Goal: Task Accomplishment & Management: Use online tool/utility

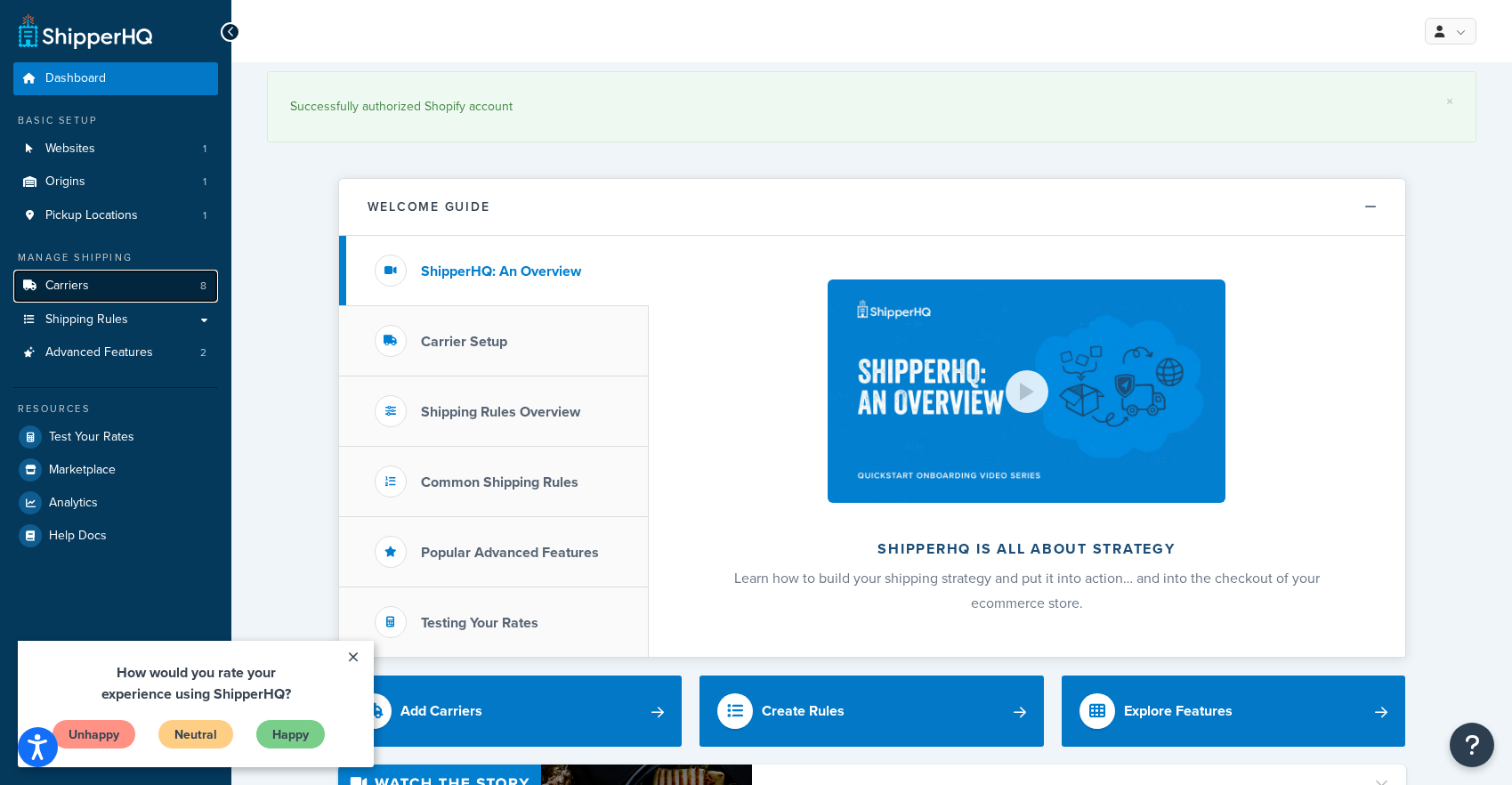
click at [117, 294] on link "Carriers 8" at bounding box center [115, 286] width 205 height 33
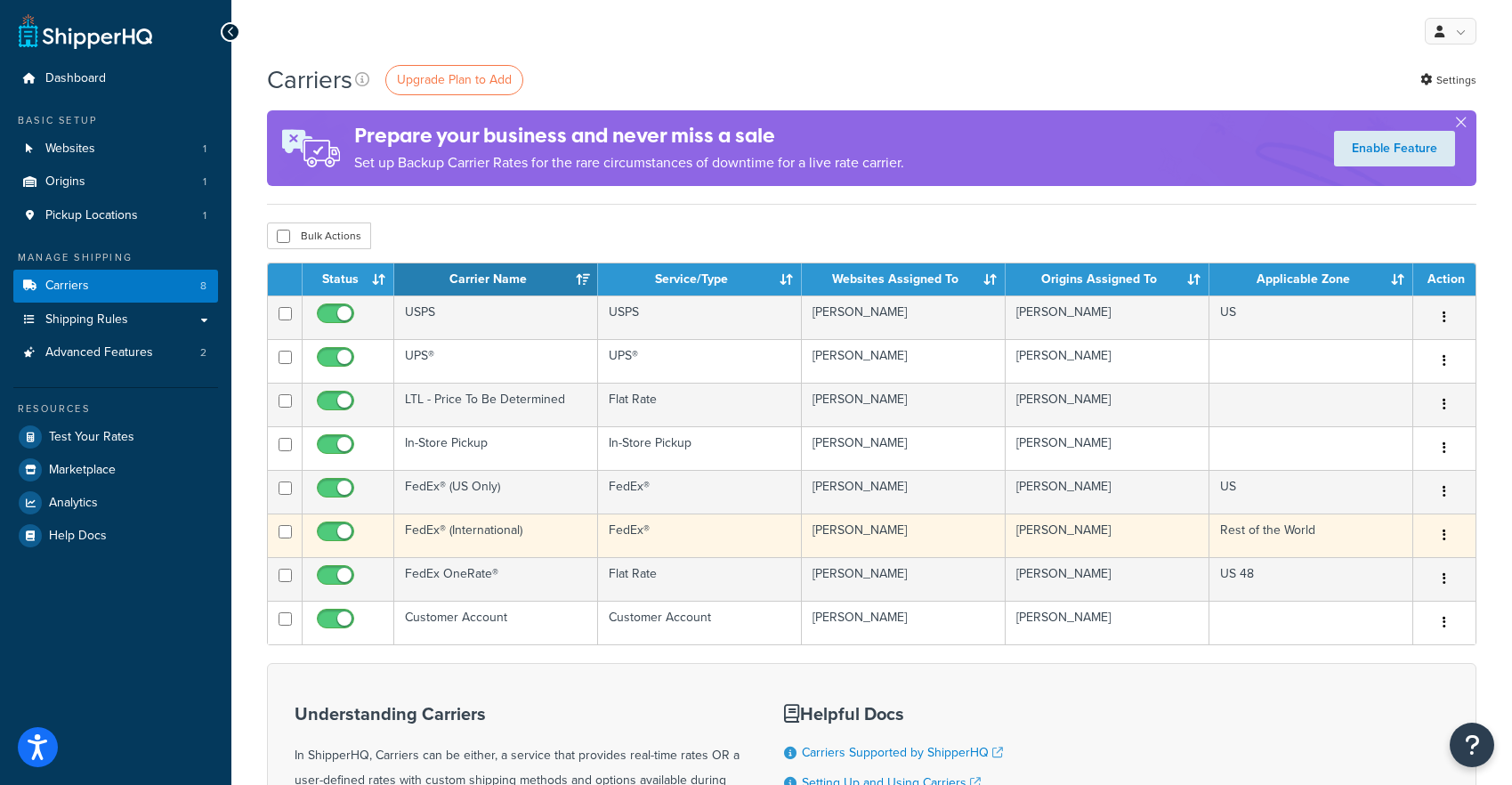
click at [534, 525] on td "FedEx® (International)" at bounding box center [496, 535] width 204 height 43
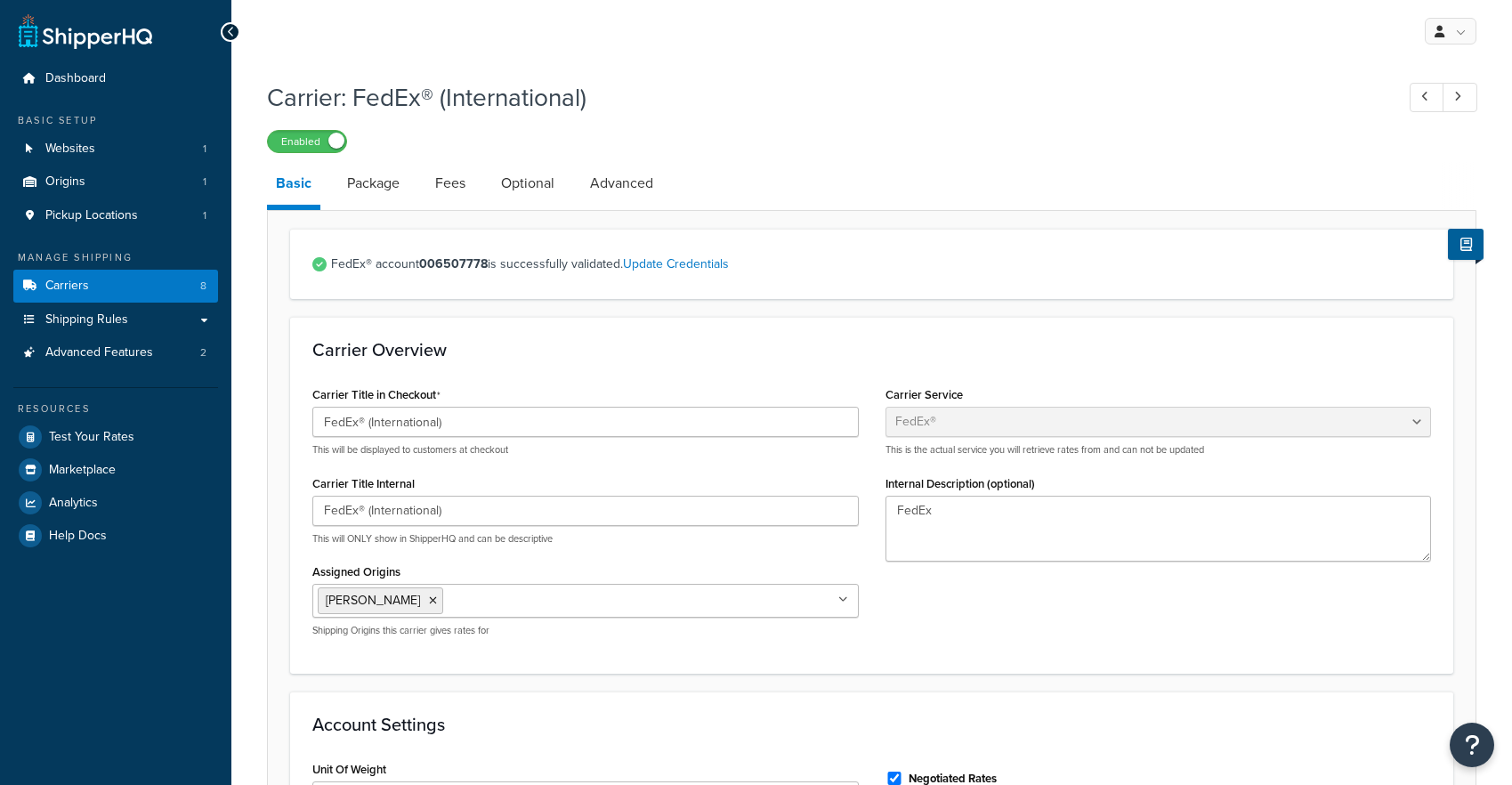
select select "fedEx"
select select "REGULAR_PICKUP"
select select "YOUR_PACKAGING"
click at [119, 290] on link "Carriers 8" at bounding box center [115, 286] width 205 height 33
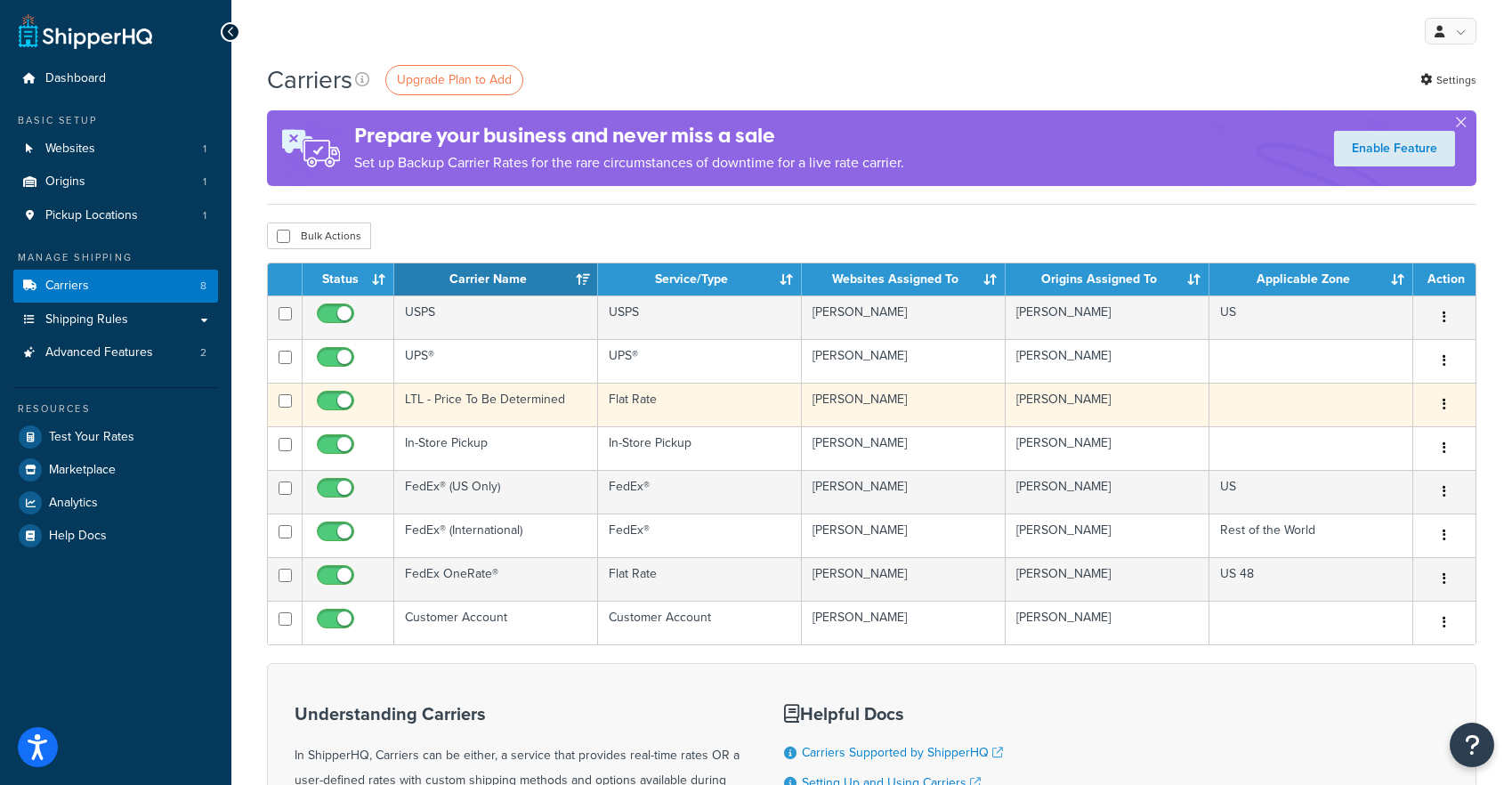
click at [560, 414] on td "LTL - Price To Be Determined" at bounding box center [496, 404] width 204 height 43
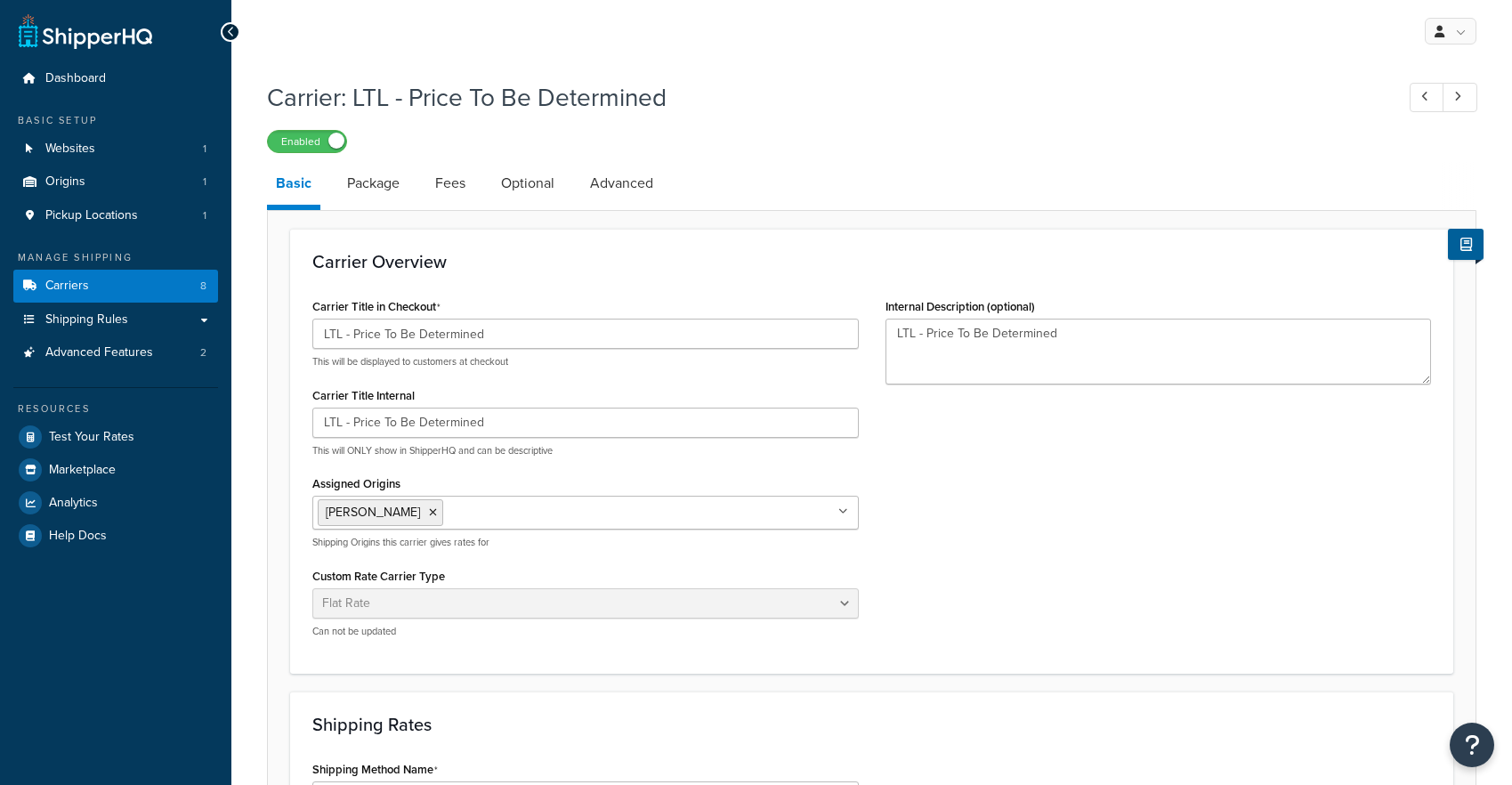
select select "flat"
click at [396, 187] on link "Package" at bounding box center [373, 183] width 70 height 42
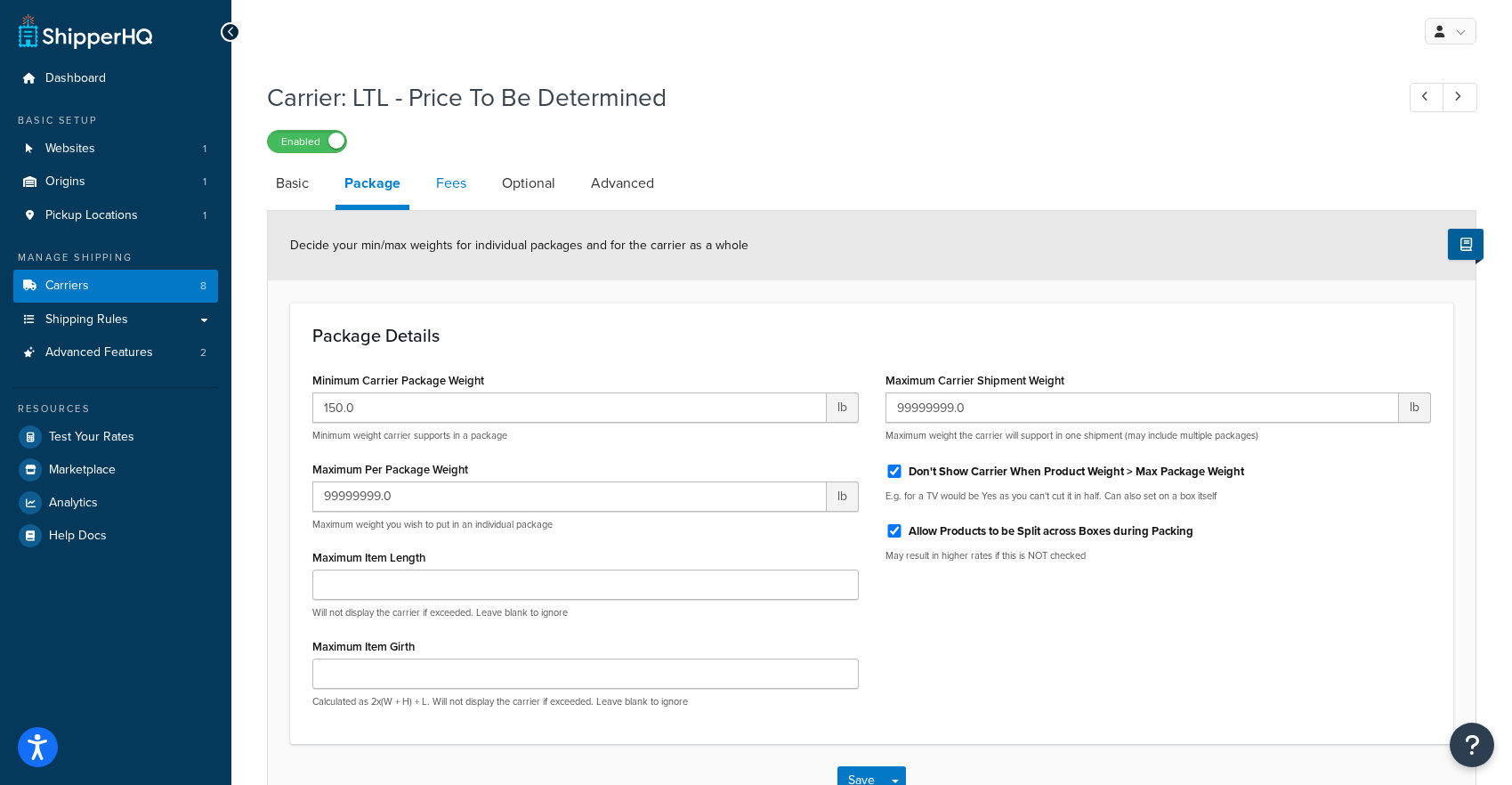
click at [452, 195] on link "Fees" at bounding box center [451, 183] width 48 height 42
select select "AFTER"
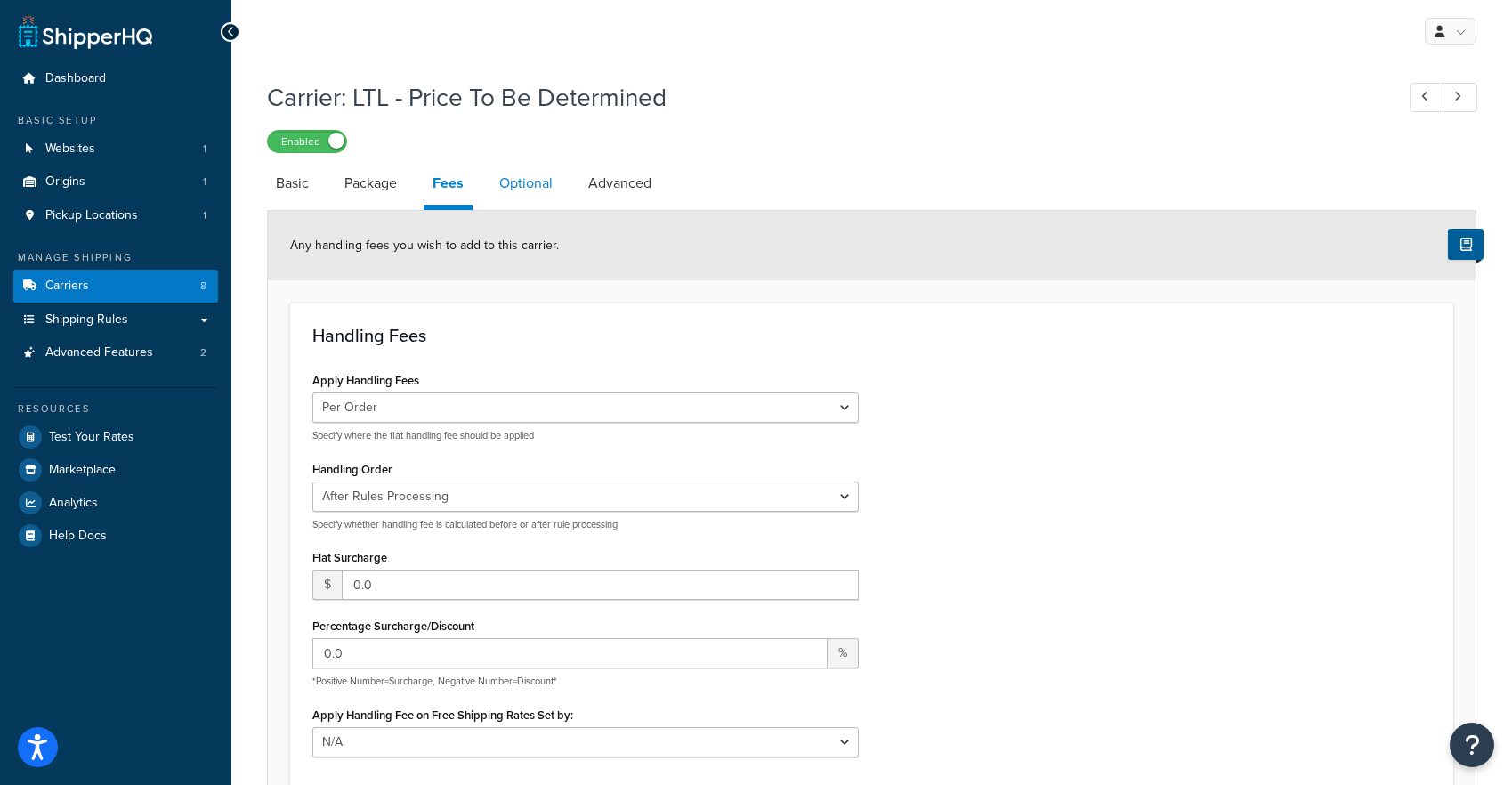
click at [546, 191] on link "Optional" at bounding box center [526, 183] width 71 height 42
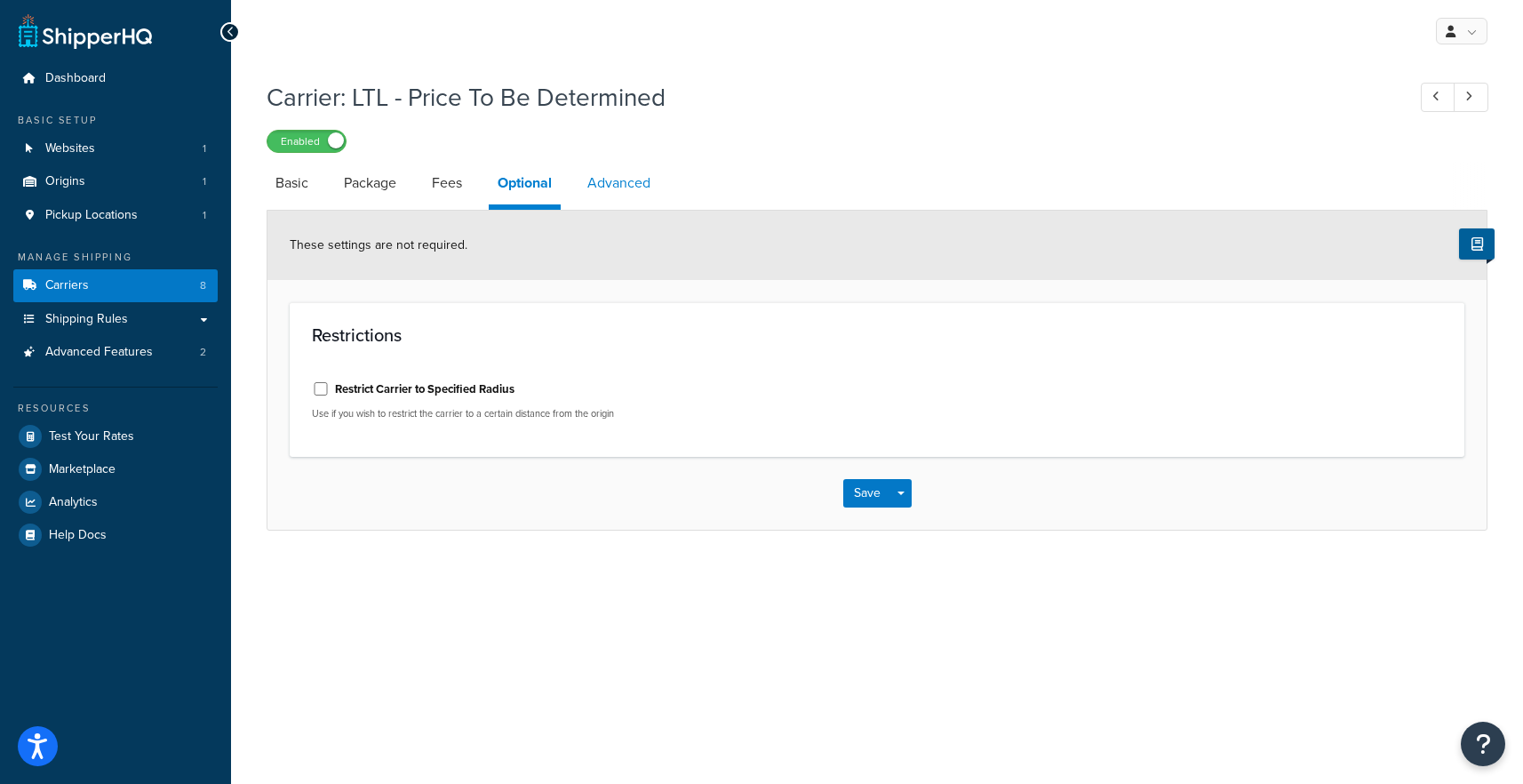
click at [617, 189] on link "Advanced" at bounding box center [619, 183] width 81 height 42
select select "false"
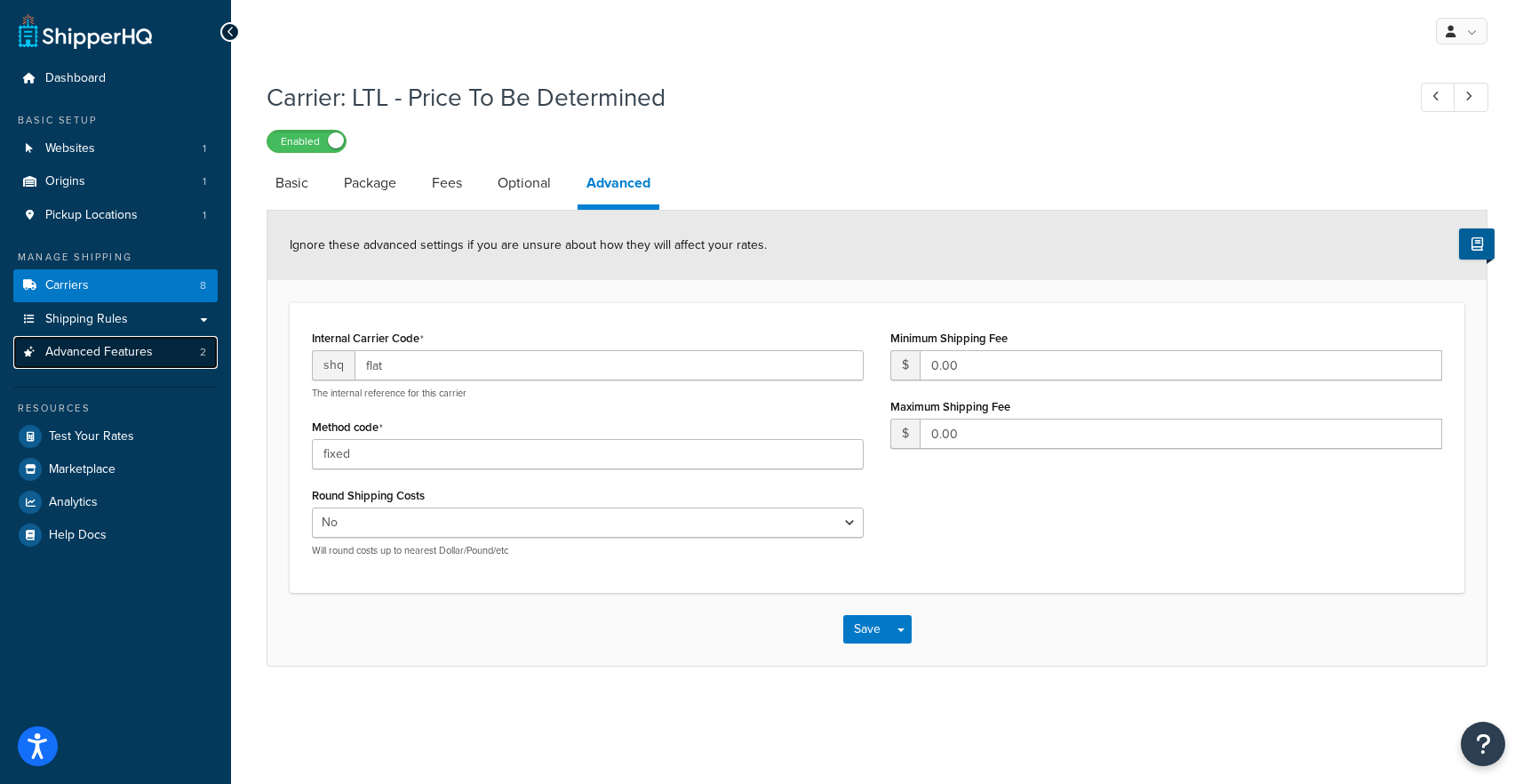
click at [131, 345] on span "Advanced Features" at bounding box center [98, 352] width 107 height 15
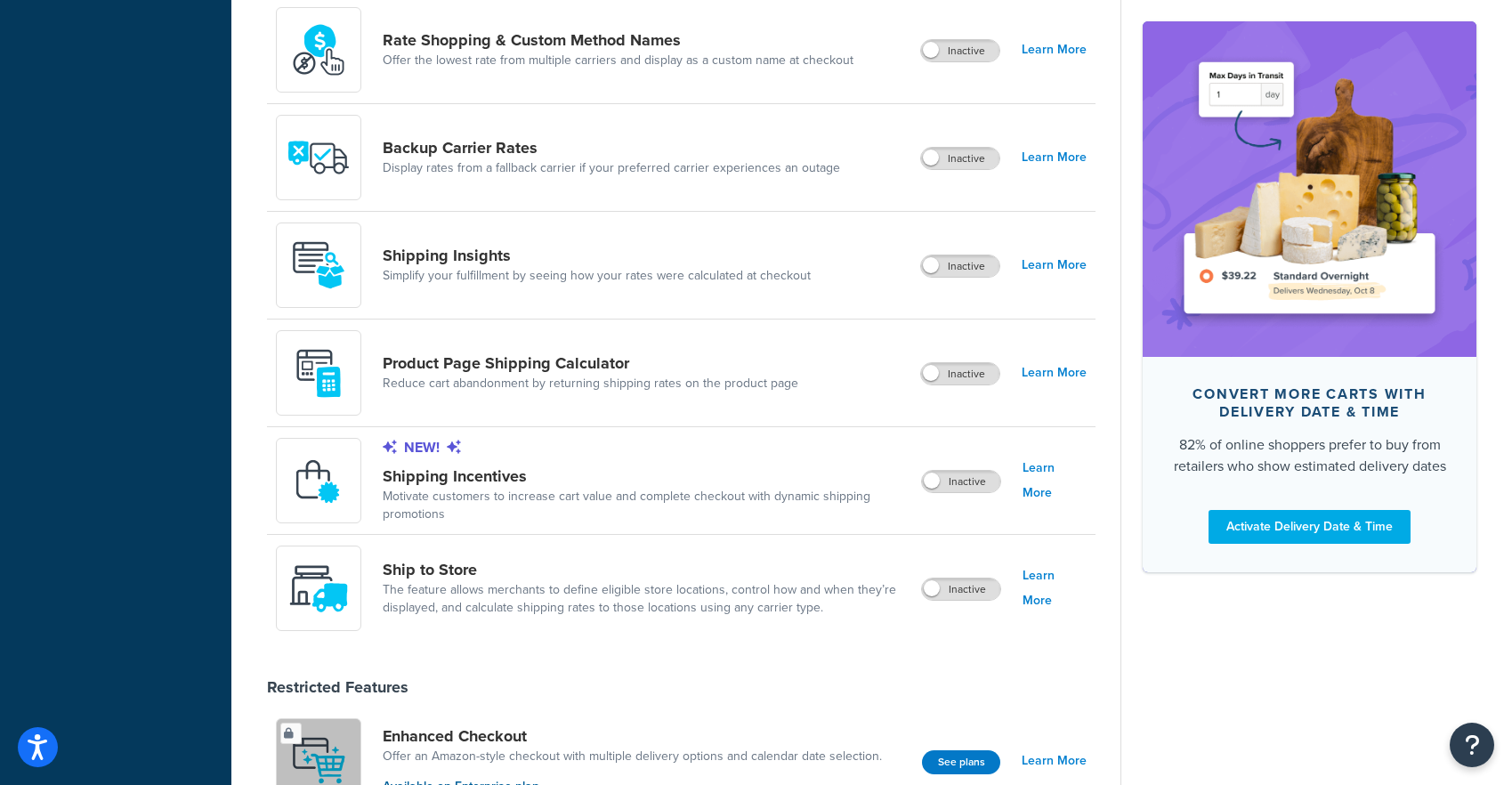
scroll to position [1152, 0]
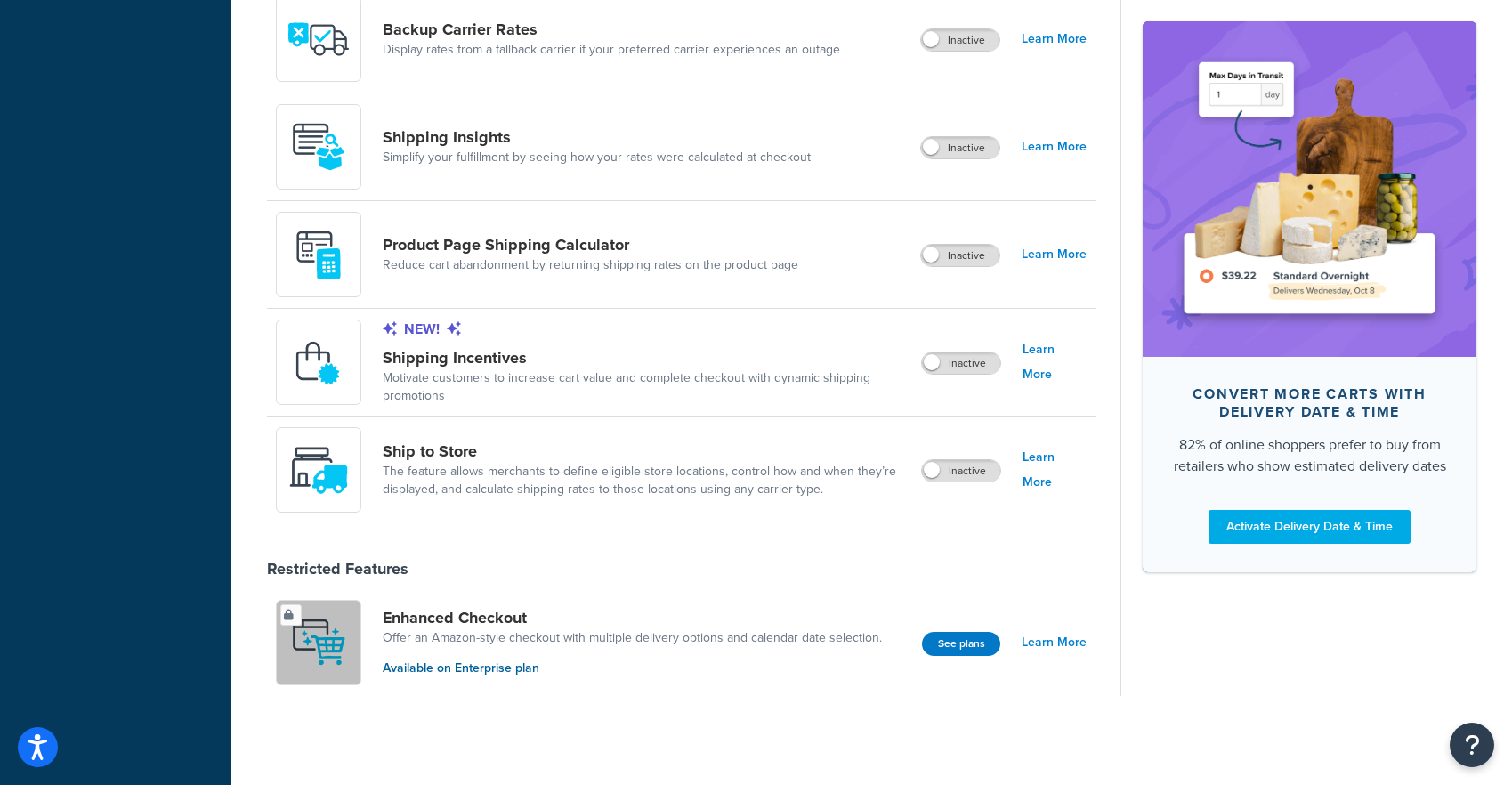
click at [1088, 642] on div "Enhanced Checkout Offer an Amazon-style checkout with multiple delivery options…" at bounding box center [681, 643] width 829 height 106
click at [1081, 639] on link "Learn More" at bounding box center [1054, 643] width 65 height 25
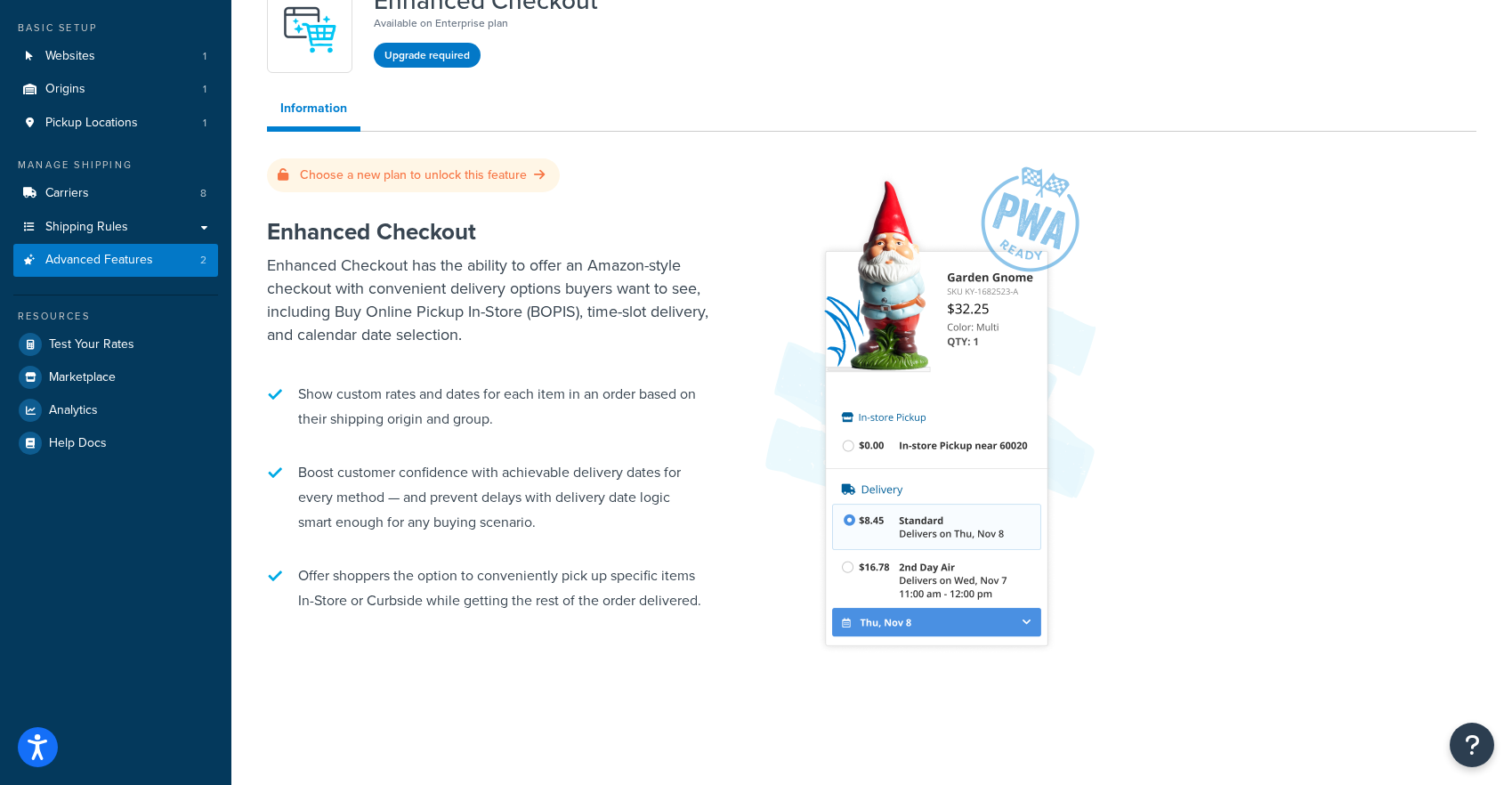
scroll to position [94, 0]
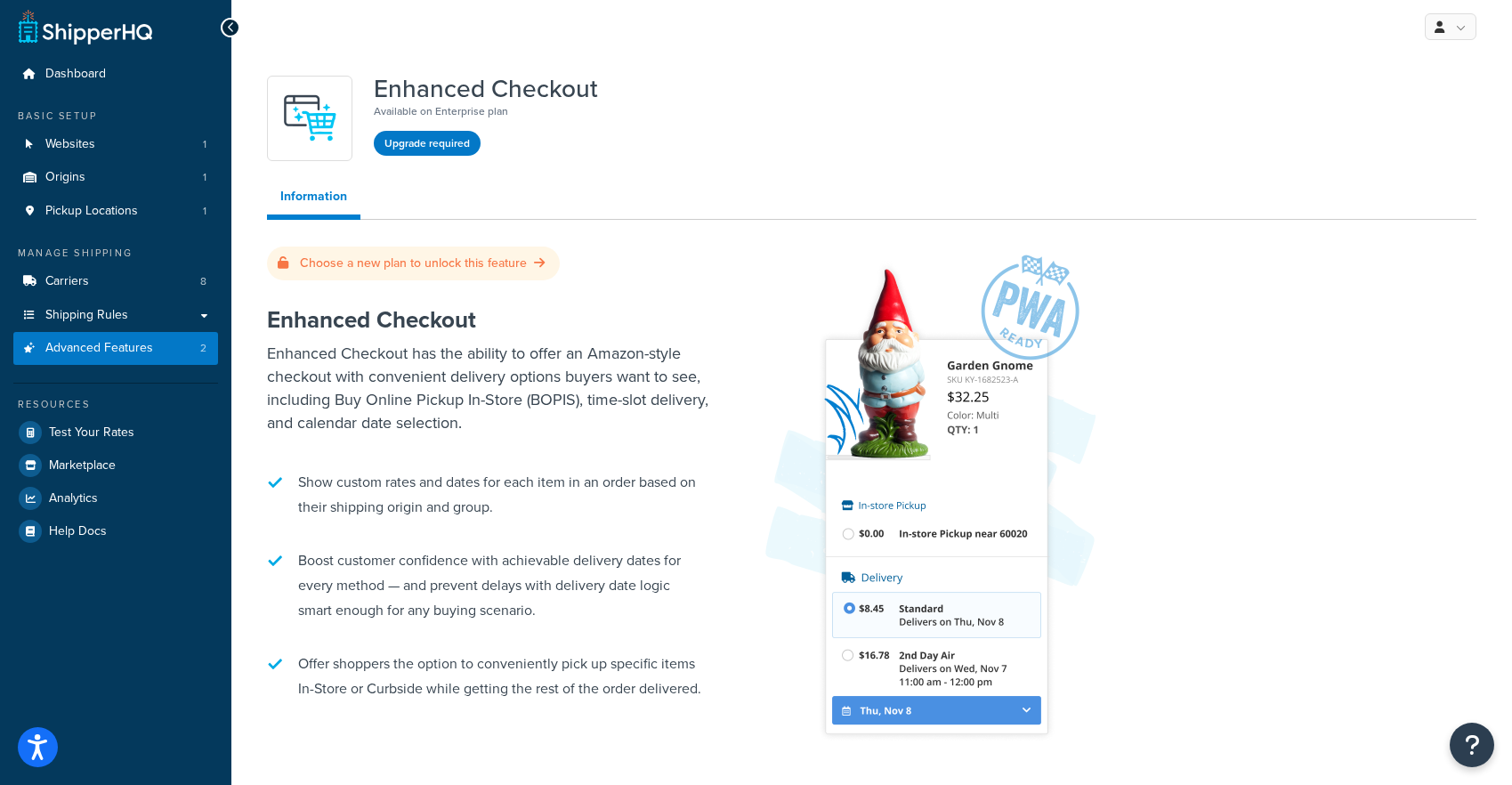
drag, startPoint x: 636, startPoint y: 527, endPoint x: 658, endPoint y: 554, distance: 34.8
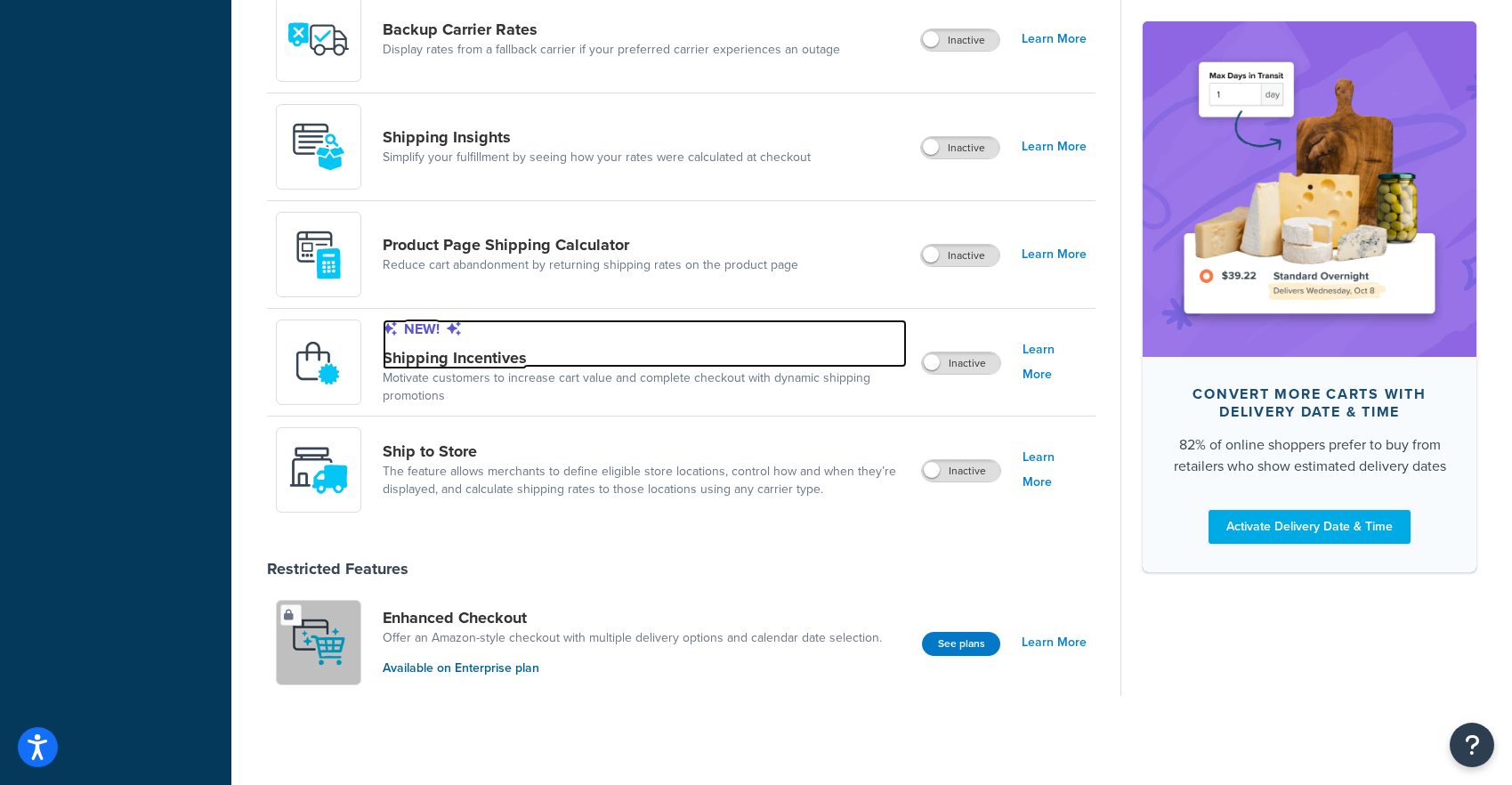
click at [548, 347] on link "New! Shipping Incentives" at bounding box center [644, 342] width 524 height 48
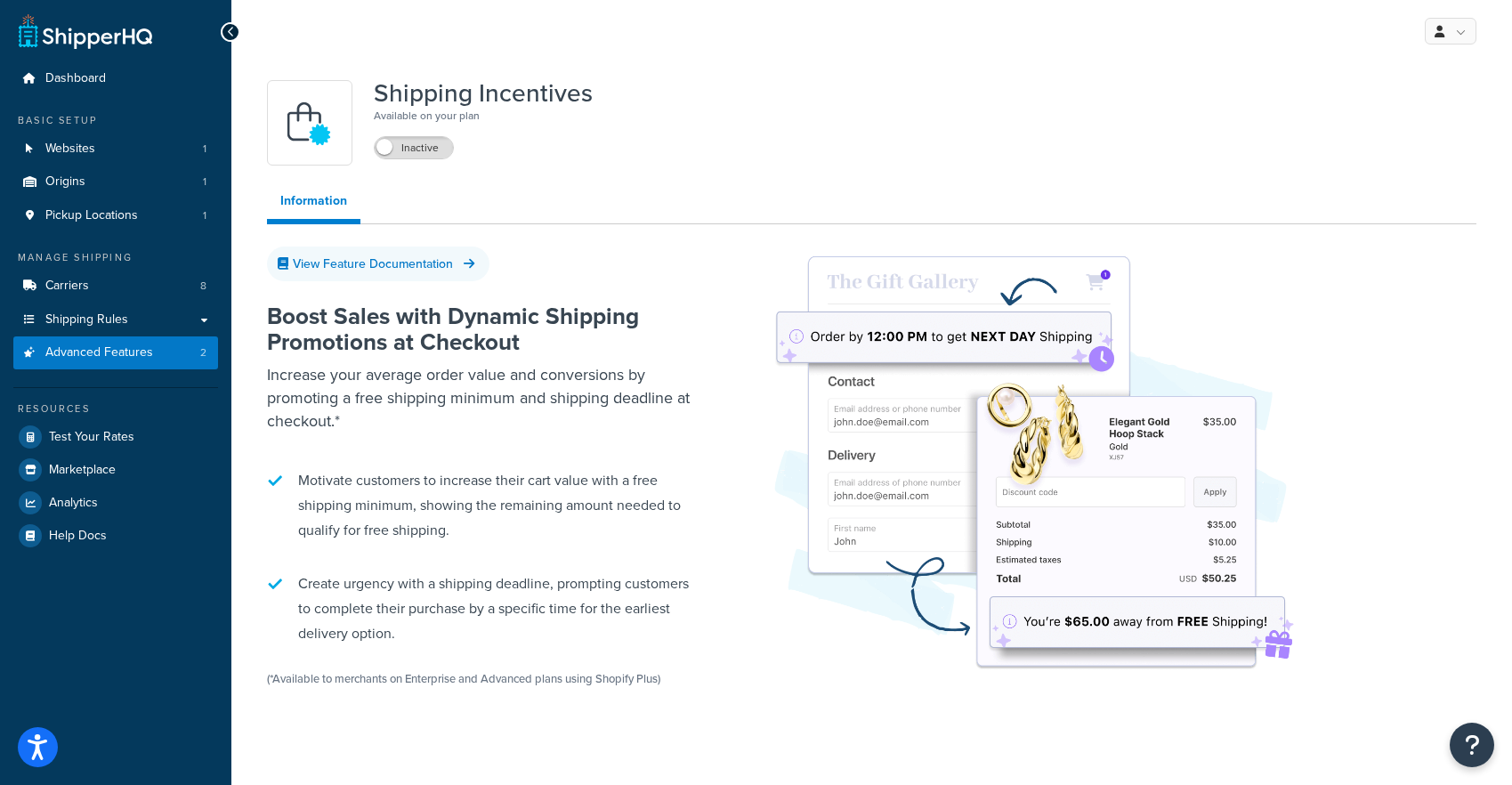
scroll to position [1152, 0]
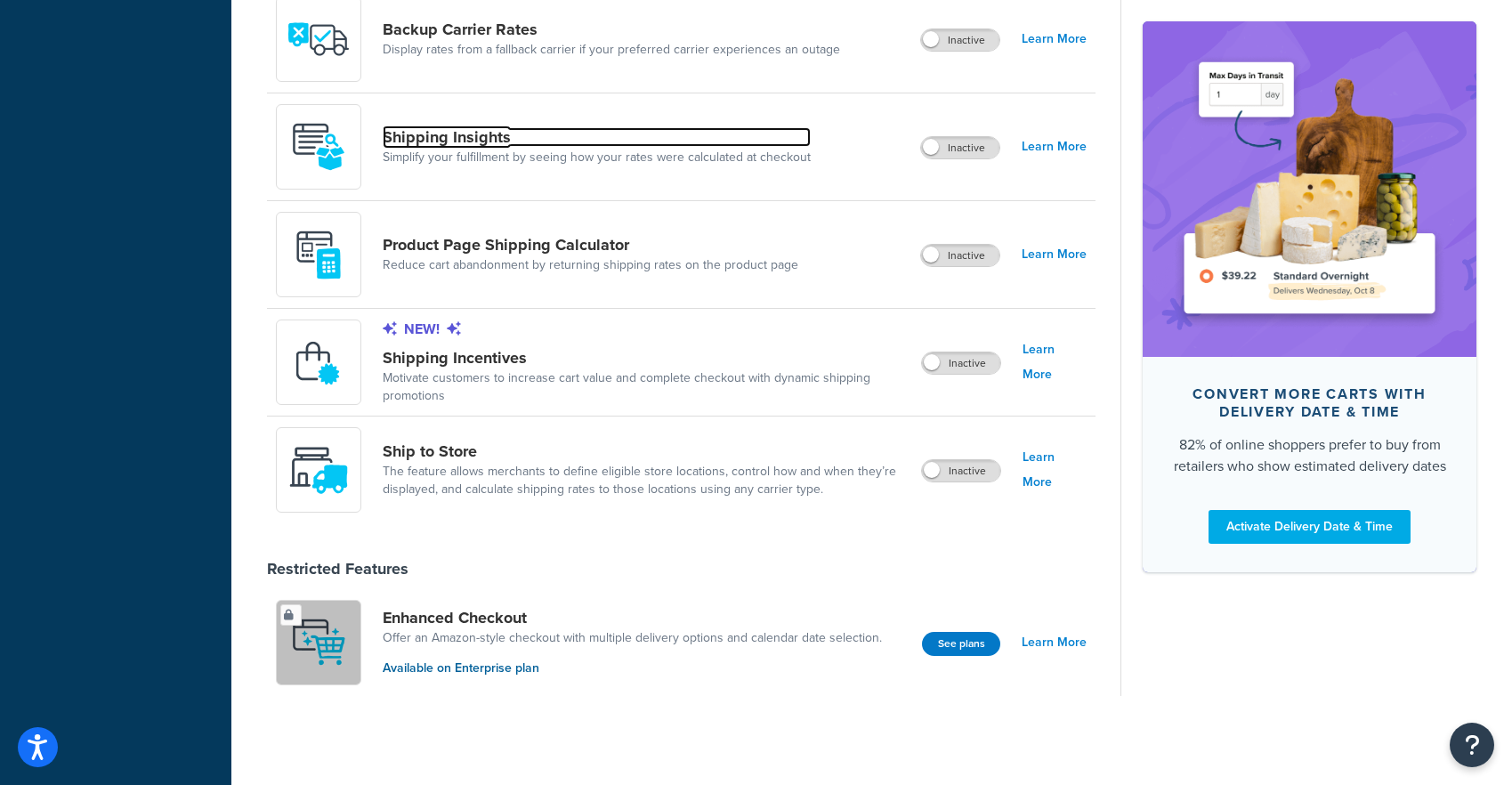
click at [660, 136] on link "Shipping Insights" at bounding box center [596, 137] width 428 height 20
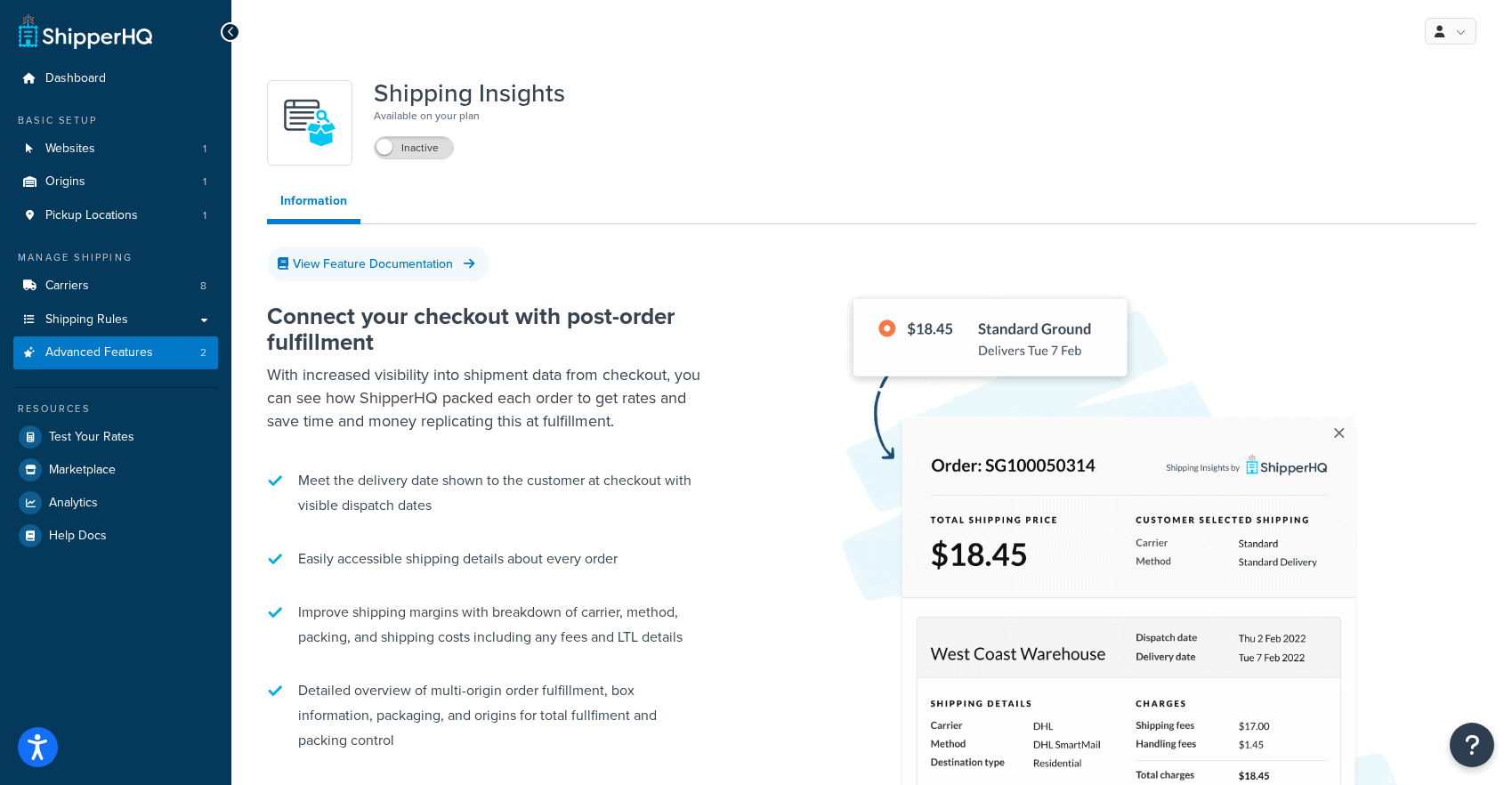
click at [423, 134] on div "Inactive" at bounding box center [414, 147] width 80 height 25
drag, startPoint x: 425, startPoint y: 137, endPoint x: 431, endPoint y: 146, distance: 10.8
click at [431, 146] on div "Inactive" at bounding box center [414, 148] width 80 height 23
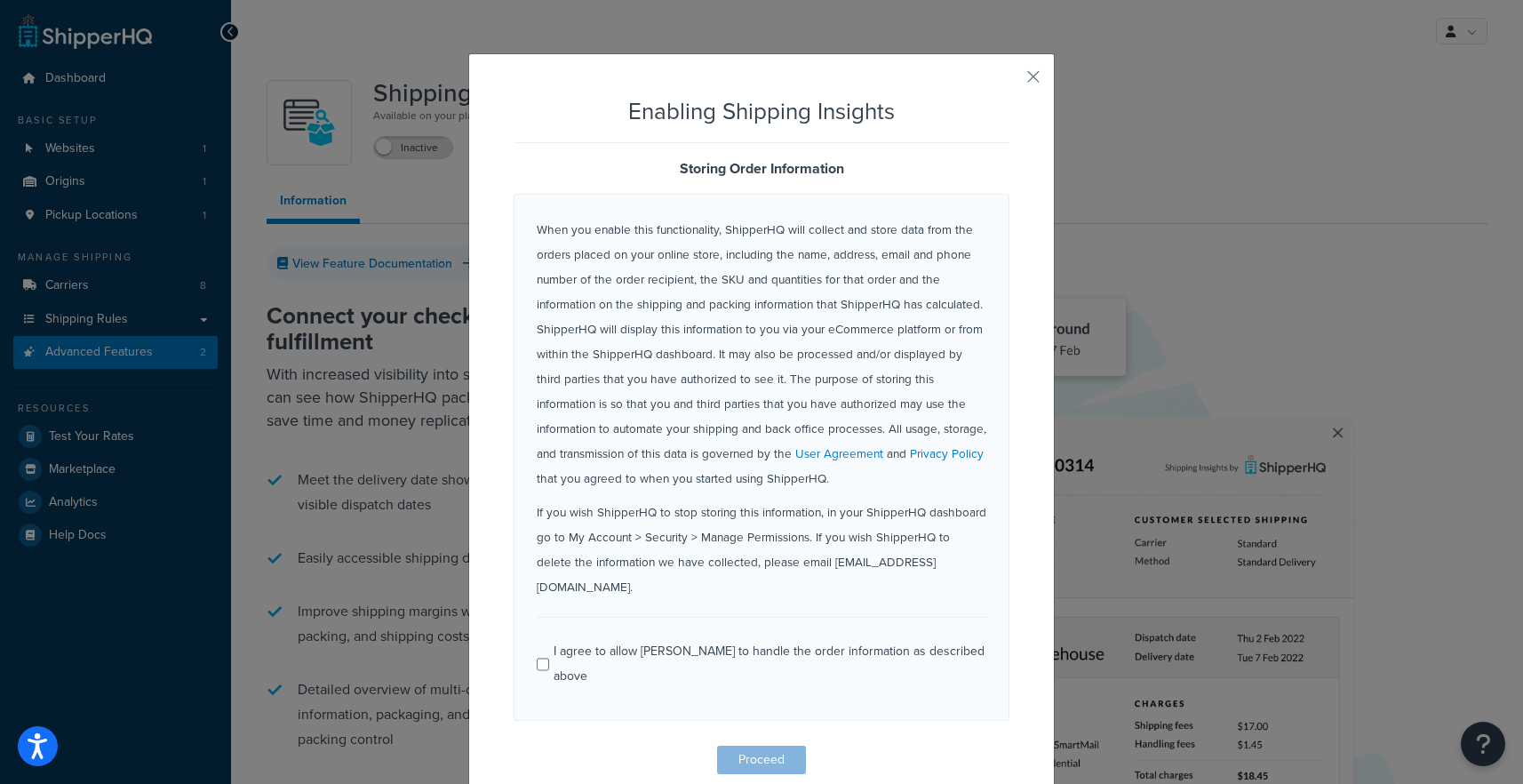
click at [789, 639] on div "I agree to allow [PERSON_NAME] to handle the order information as described abo…" at bounding box center [770, 663] width 433 height 50
click at [549, 658] on input "I agree to allow [PERSON_NAME] to handle the order information as described abo…" at bounding box center [543, 664] width 13 height 14
checkbox input "true"
click at [766, 745] on button "Proceed" at bounding box center [762, 760] width 89 height 29
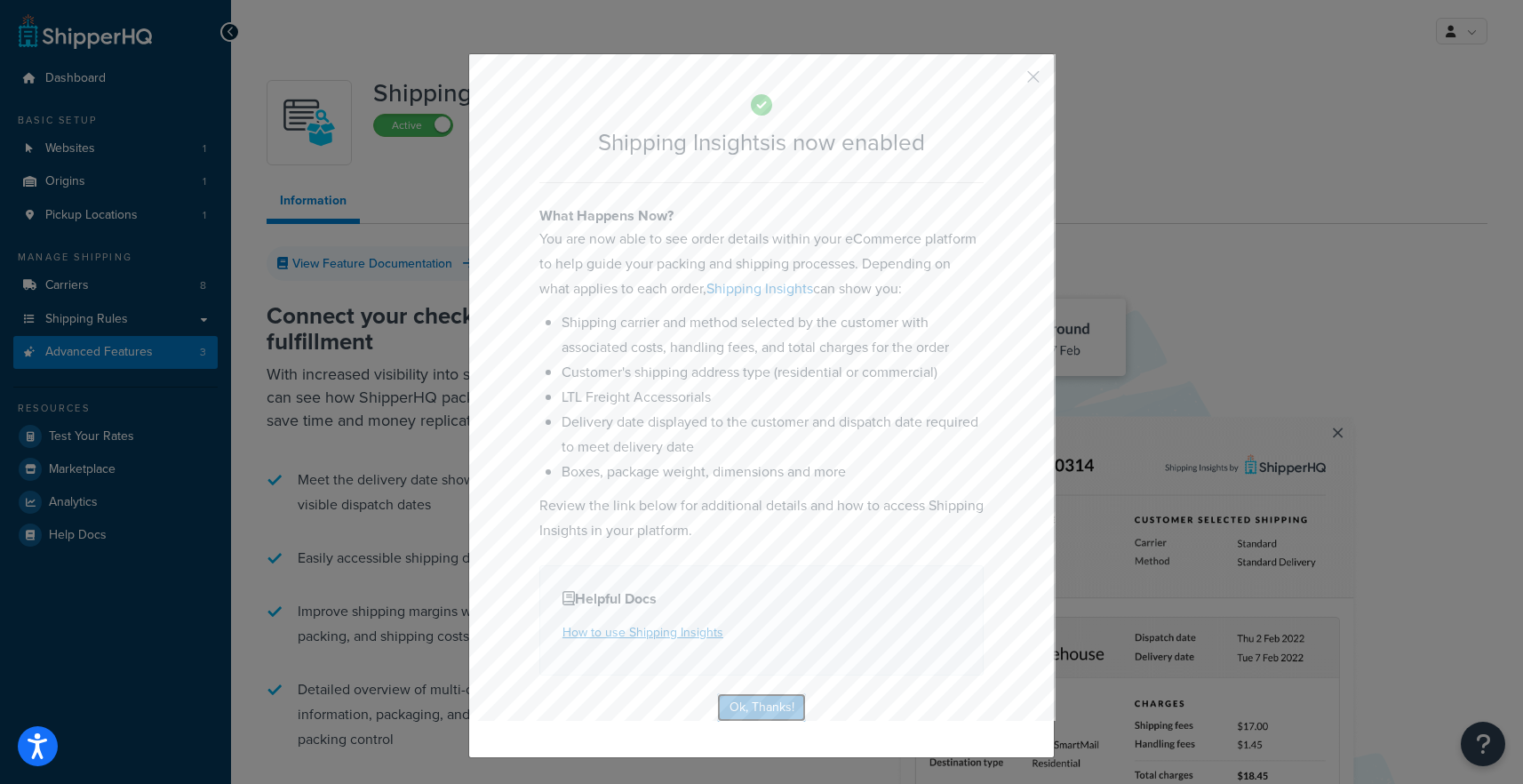
click at [755, 699] on button "Ok, Thanks!" at bounding box center [762, 707] width 89 height 29
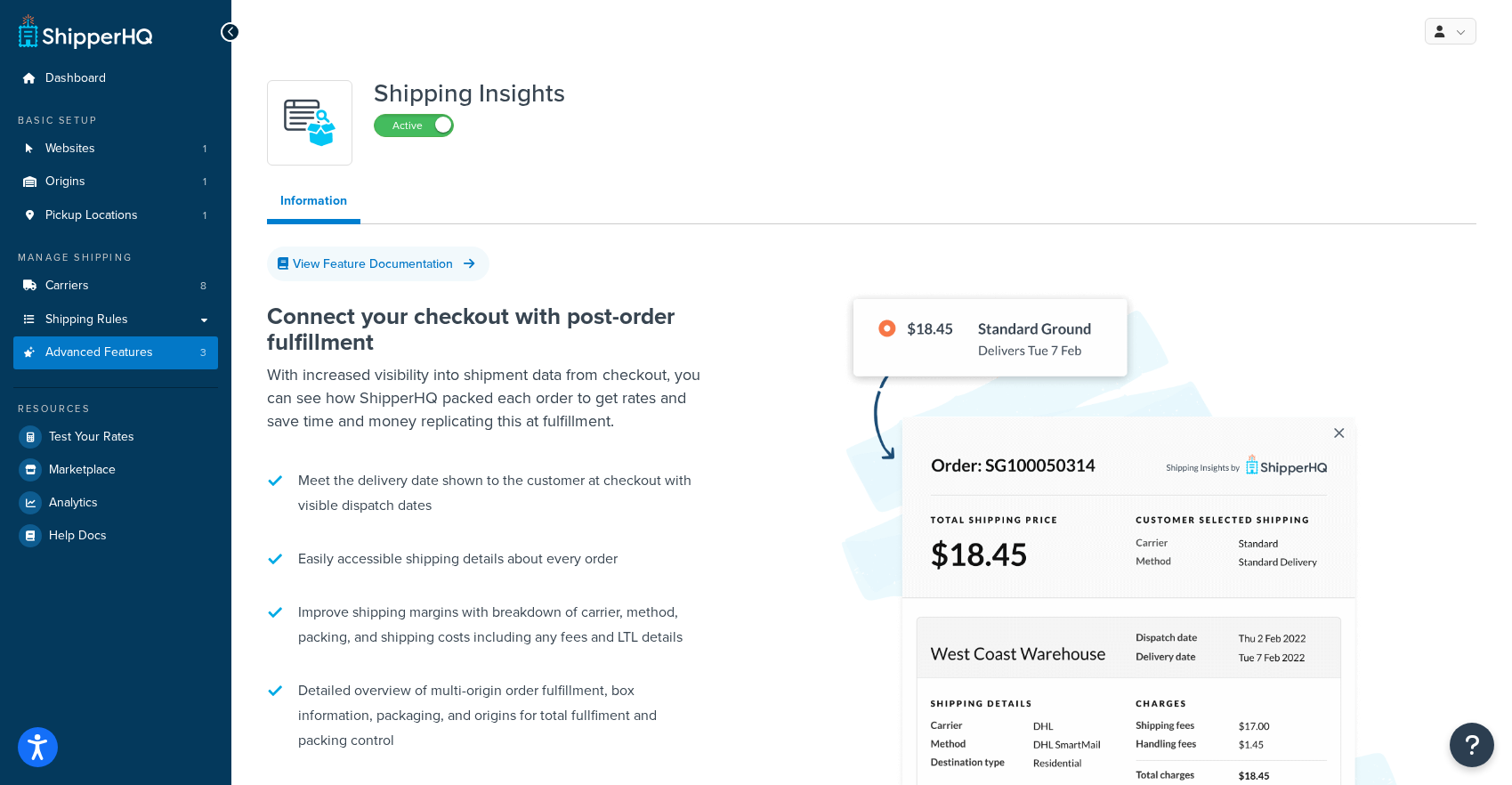
click at [690, 527] on ul "Meet the delivery date shown to the customer at checkout with visible dispatch …" at bounding box center [490, 610] width 445 height 303
click at [181, 351] on link "Advanced Features 3" at bounding box center [115, 352] width 205 height 33
